Goal: Information Seeking & Learning: Learn about a topic

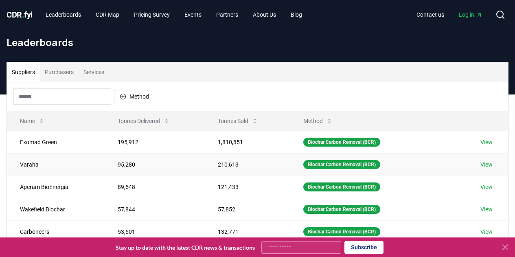
click at [492, 166] on link "View" at bounding box center [486, 164] width 12 height 8
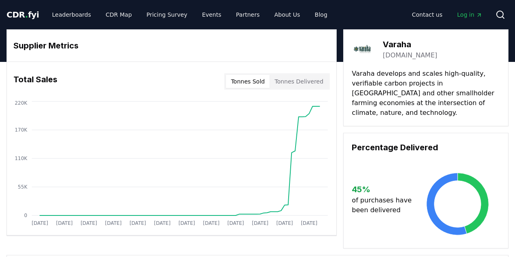
click at [402, 98] on p "Varaha develops and scales high-quality, verifiable carbon projects in [GEOGRAP…" at bounding box center [425, 93] width 148 height 49
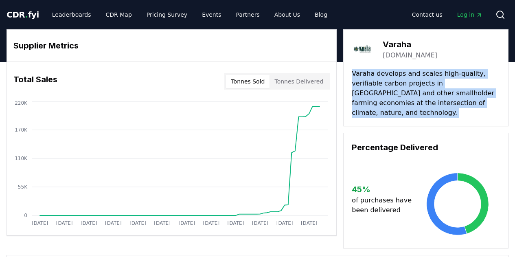
click at [402, 98] on p "Varaha develops and scales high-quality, verifiable carbon projects in [GEOGRAP…" at bounding box center [425, 93] width 148 height 49
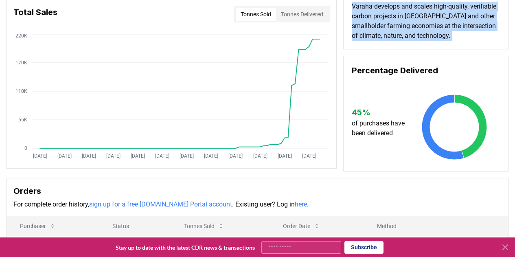
scroll to position [25, 0]
